Goal: Task Accomplishment & Management: Use online tool/utility

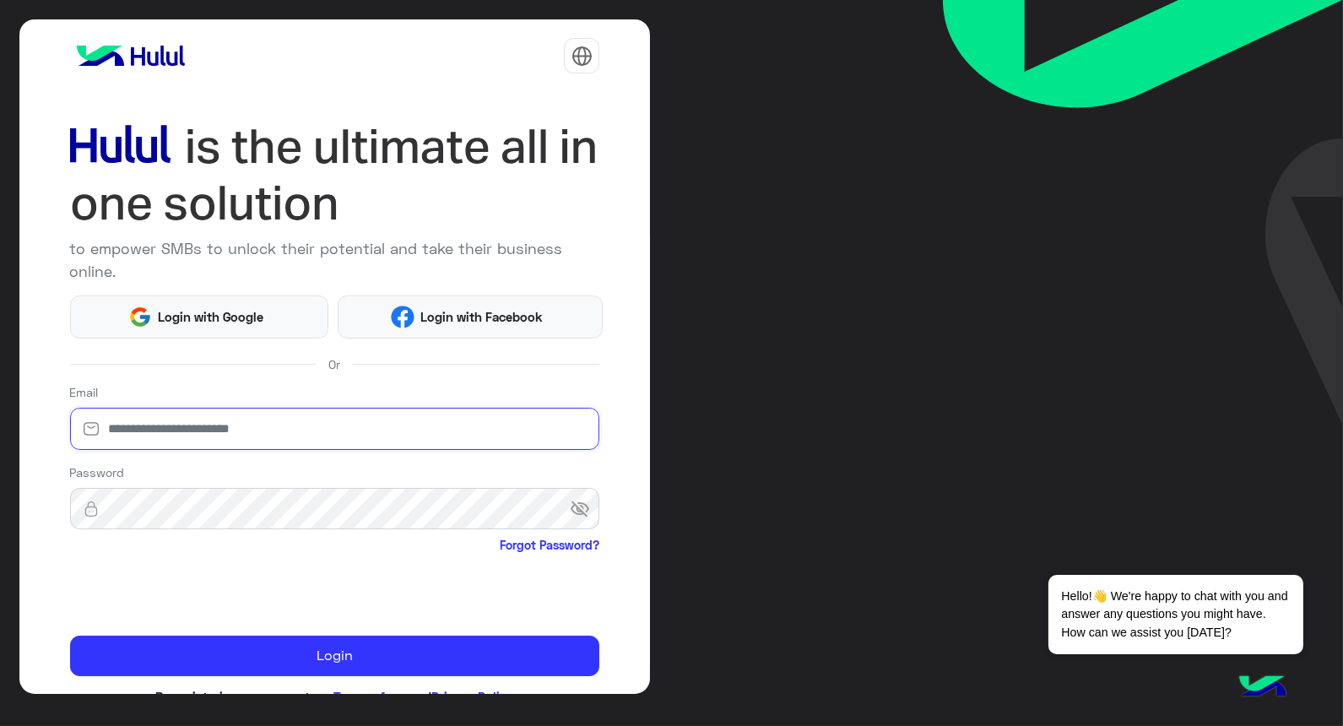
type input "**********"
click at [1272, 230] on img at bounding box center [1143, 212] width 400 height 424
click at [97, 481] on div "Password visibility_off Forgot Password?" at bounding box center [335, 511] width 530 height 94
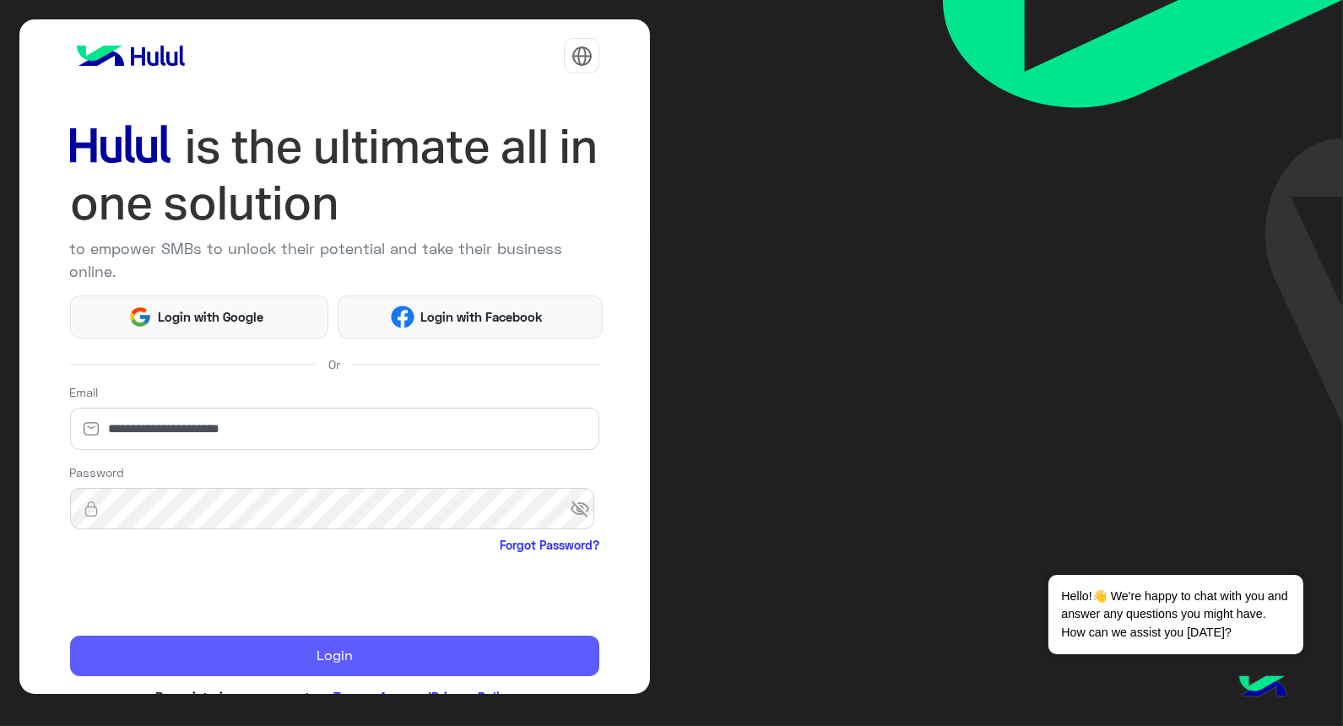
click at [381, 646] on button "Login" at bounding box center [335, 656] width 530 height 41
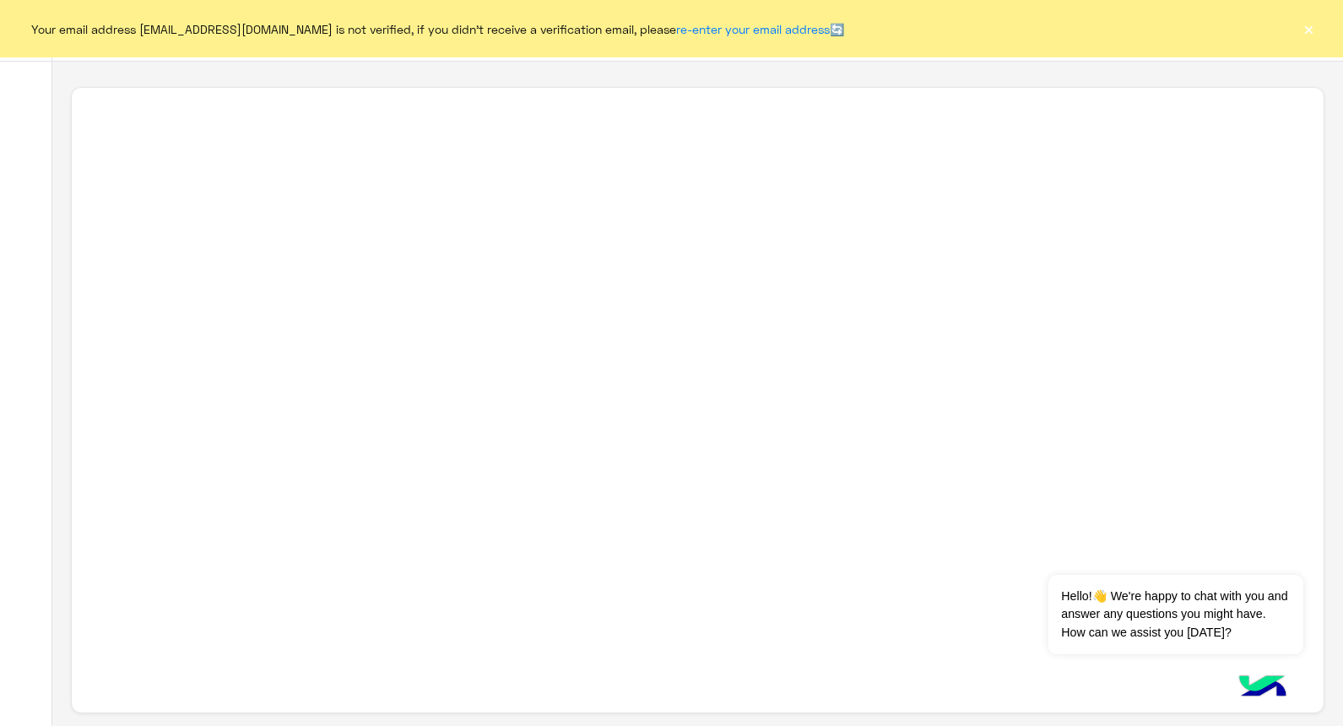
click at [1313, 32] on button "×" at bounding box center [1309, 28] width 17 height 17
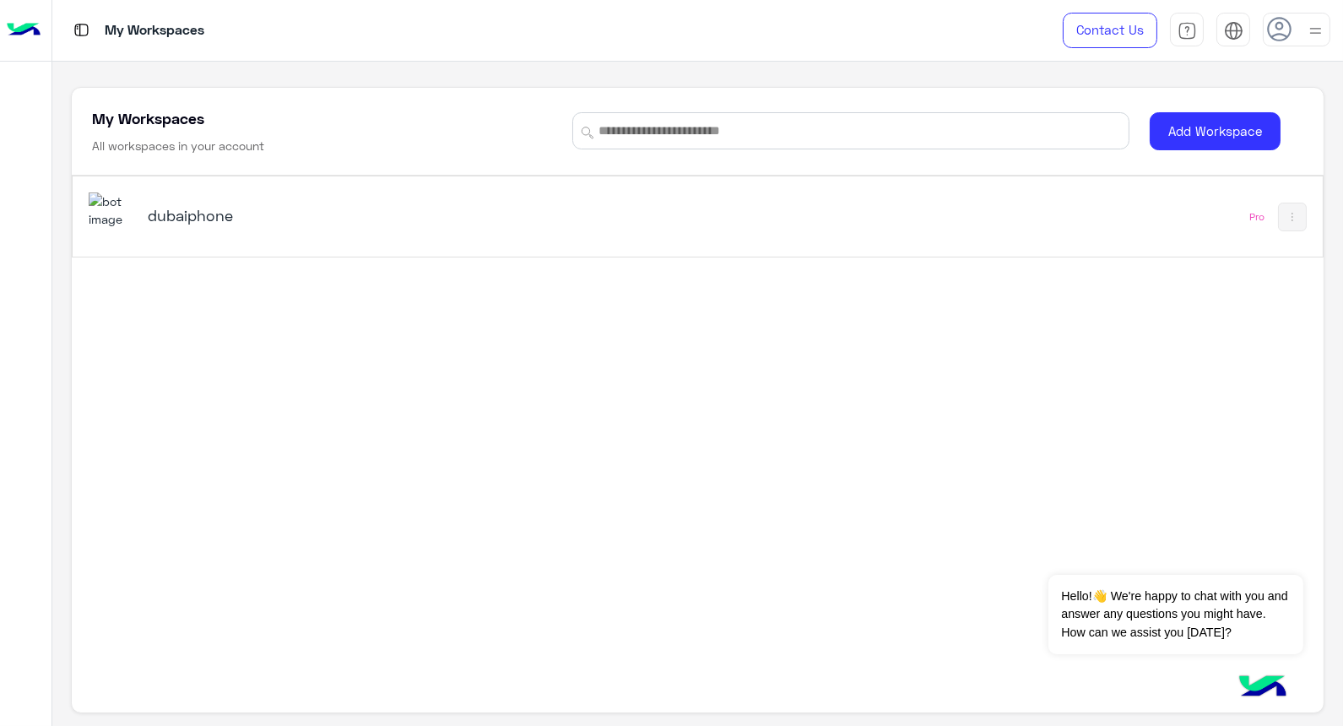
click at [186, 221] on h5 "dubaiphone" at bounding box center [367, 215] width 438 height 20
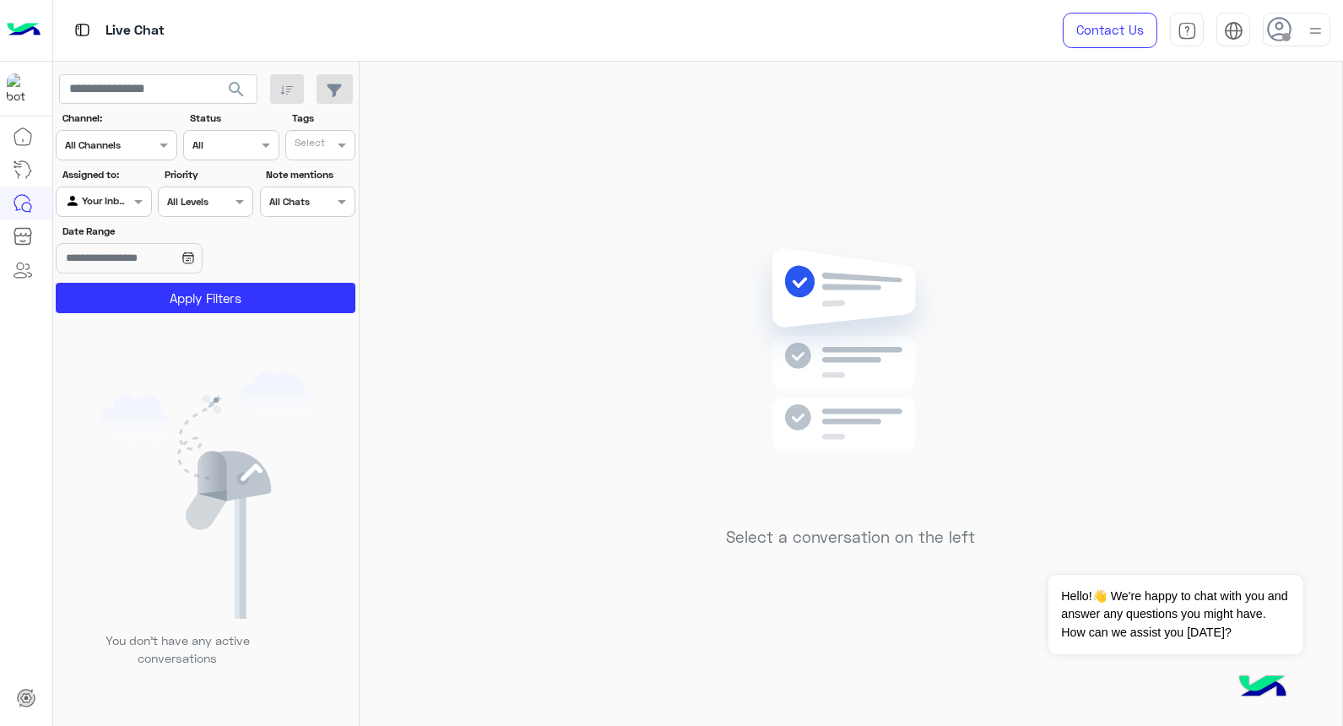
click at [1296, 34] on div at bounding box center [1297, 30] width 68 height 34
click at [756, 277] on img at bounding box center [852, 375] width 244 height 280
click at [1272, 558] on button "Dismiss ✕" at bounding box center [1252, 554] width 101 height 34
